Goal: Task Accomplishment & Management: Manage account settings

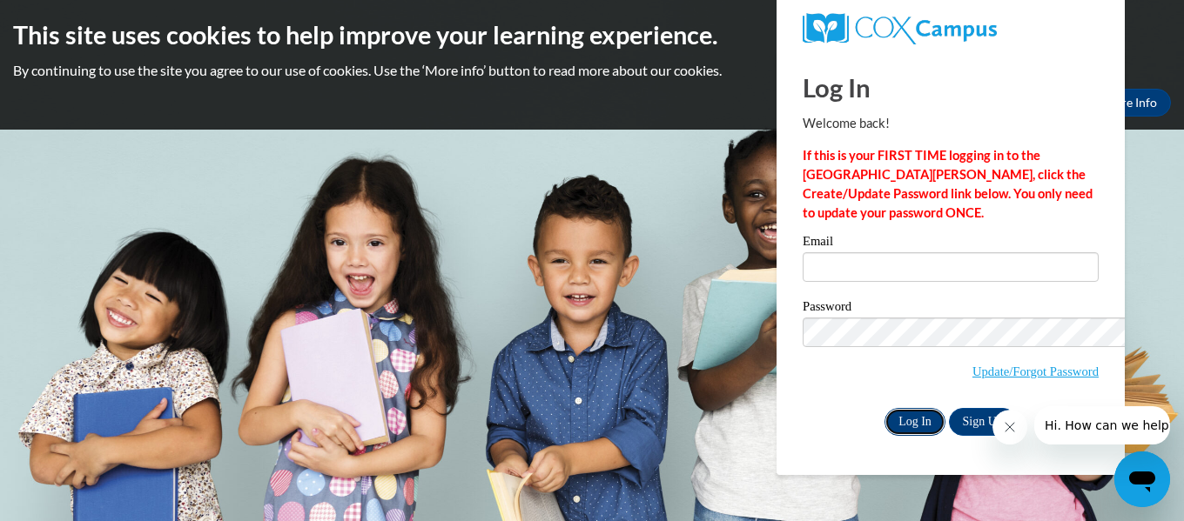
click at [884, 408] on input "Log In" at bounding box center [914, 422] width 61 height 28
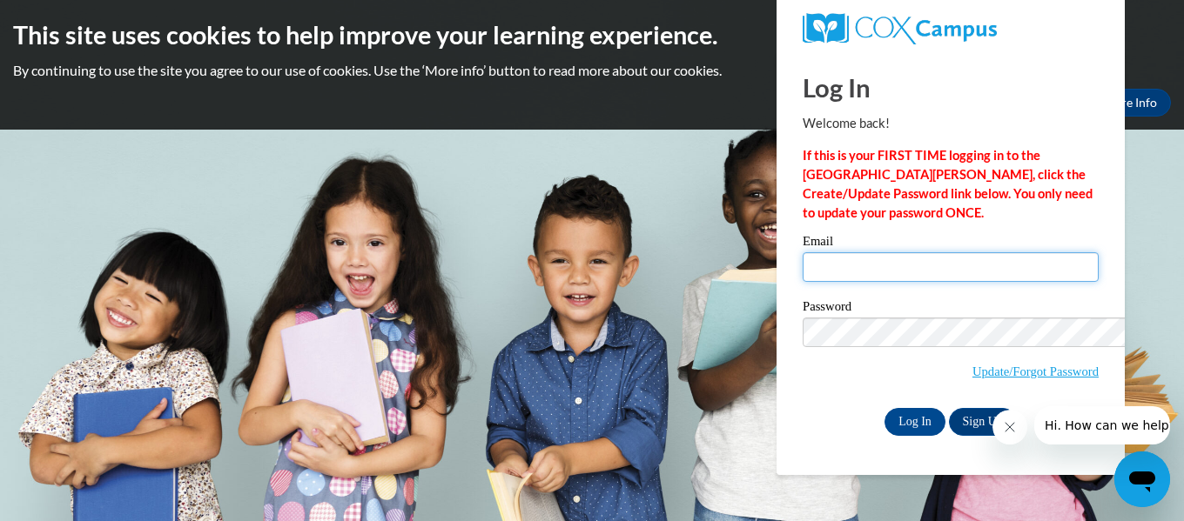
click at [803, 252] on input "Email" at bounding box center [951, 267] width 296 height 30
type input "[EMAIL_ADDRESS][DOMAIN_NAME]"
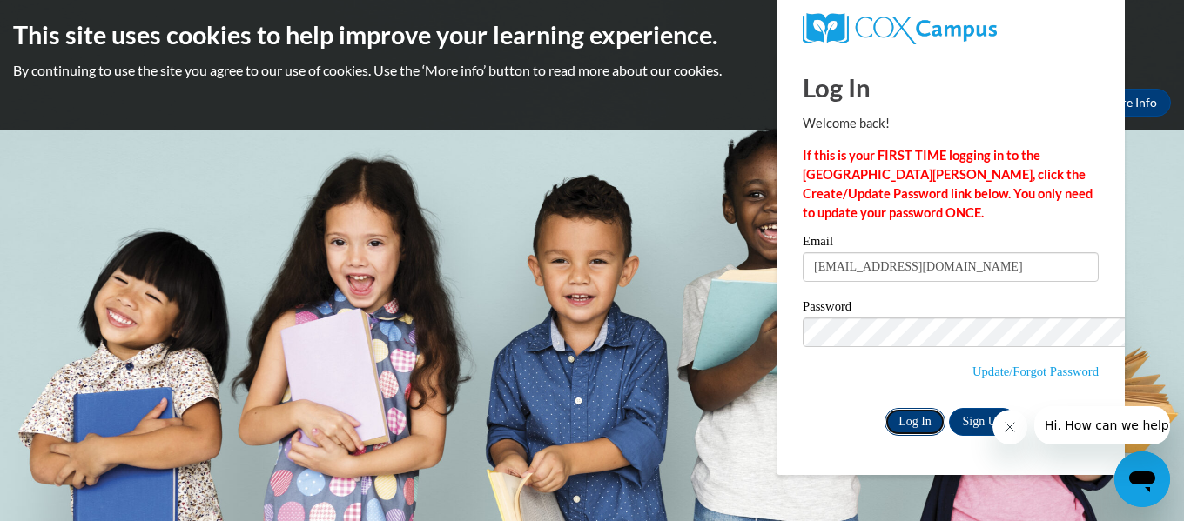
click at [884, 408] on input "Log In" at bounding box center [914, 422] width 61 height 28
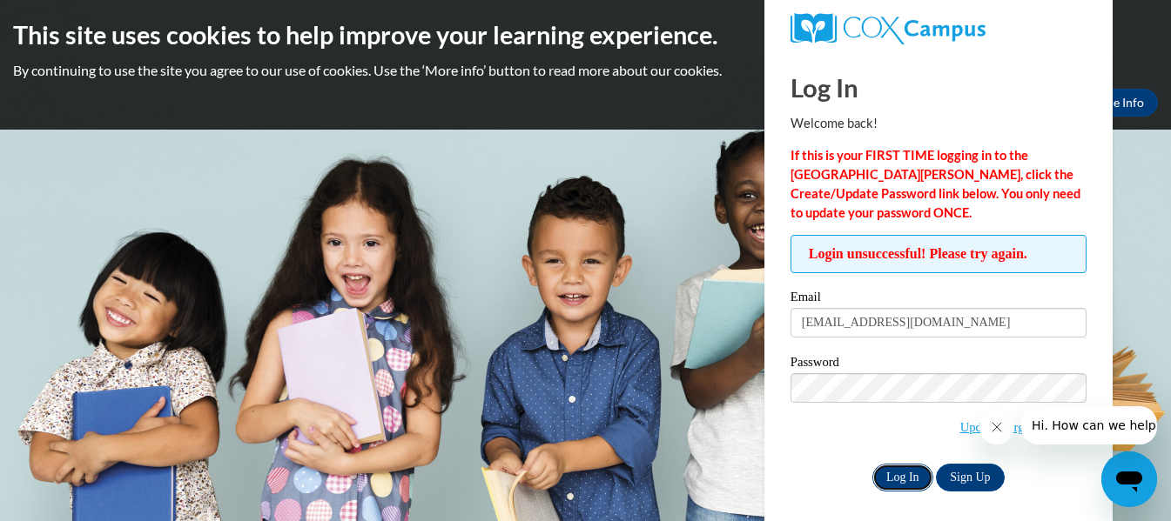
click at [893, 481] on input "Log In" at bounding box center [902, 478] width 61 height 28
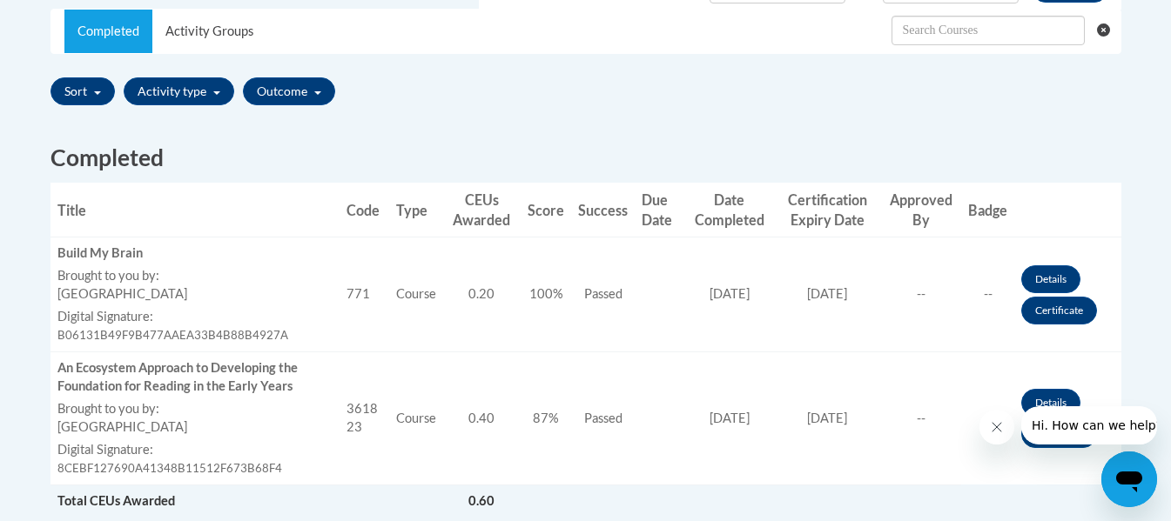
scroll to position [555, 0]
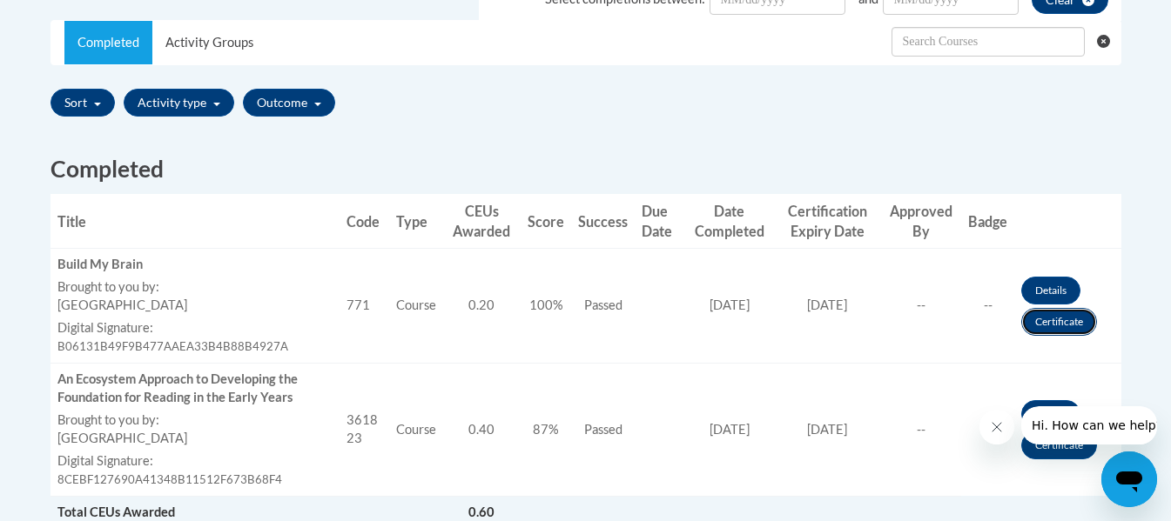
click at [1040, 324] on link "Certificate" at bounding box center [1059, 322] width 76 height 28
